Goal: Task Accomplishment & Management: Use online tool/utility

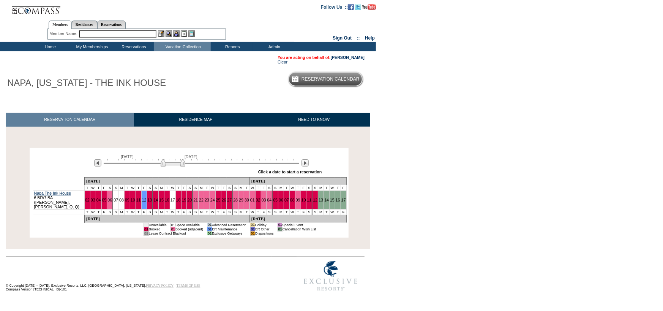
click at [49, 209] on td at bounding box center [58, 212] width 51 height 6
click at [305, 163] on img at bounding box center [304, 162] width 7 height 7
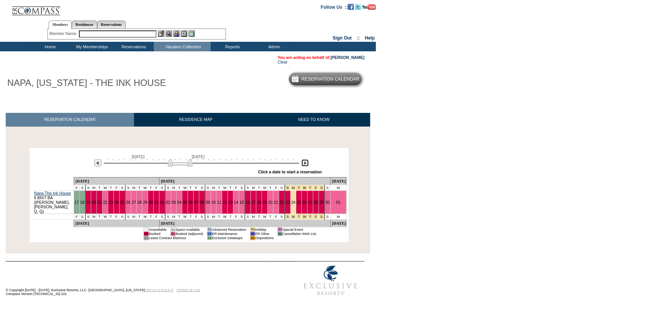
click at [305, 163] on img at bounding box center [304, 162] width 7 height 7
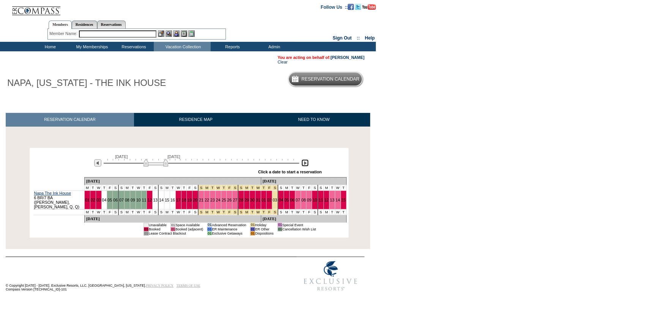
drag, startPoint x: 178, startPoint y: 165, endPoint x: 147, endPoint y: 163, distance: 31.2
click at [147, 163] on img at bounding box center [156, 163] width 25 height 8
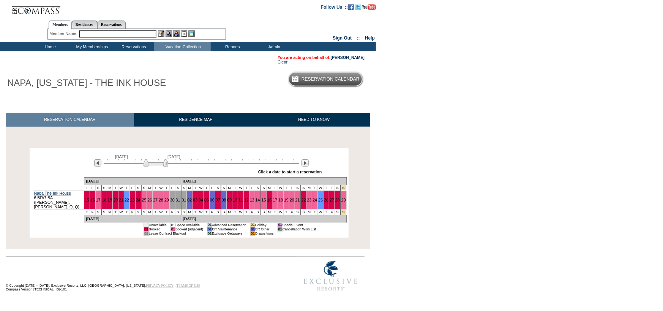
click at [94, 30] on div "Member Name: Destination or Residence: ReservationId:" at bounding box center [136, 34] width 178 height 11
click at [90, 37] on input "text" at bounding box center [117, 33] width 77 height 7
type input "ho, mart"
click at [119, 30] on div "Member Name: Destination or Residence: ReservationId:" at bounding box center [136, 34] width 178 height 11
click at [112, 35] on input "text" at bounding box center [117, 33] width 77 height 7
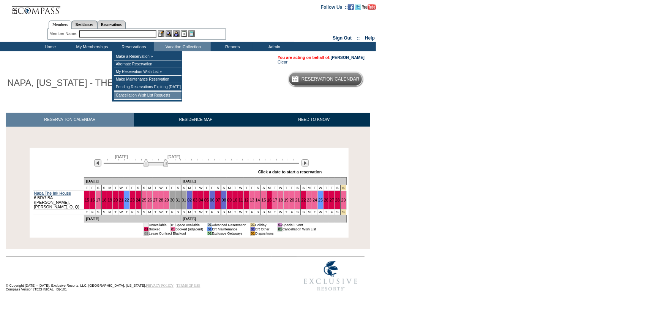
click at [158, 94] on td "Cancellation Wish List Requests" at bounding box center [148, 95] width 68 height 8
